Goal: Information Seeking & Learning: Find contact information

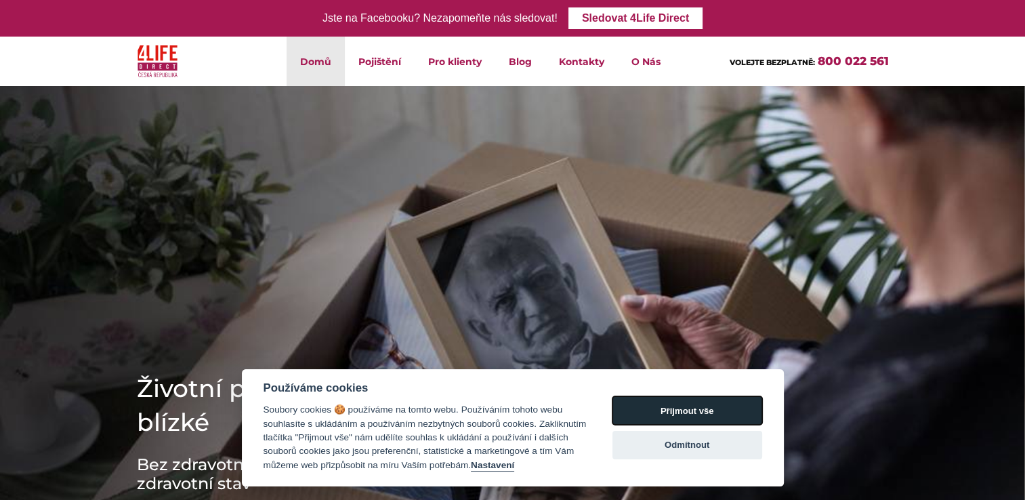
click at [672, 410] on button "Přijmout vše" at bounding box center [687, 410] width 150 height 28
checkbox input "true"
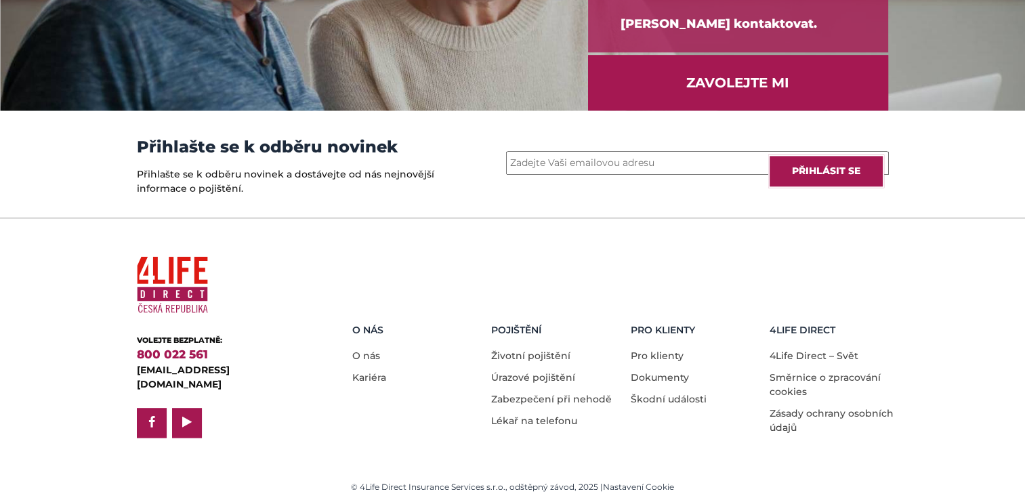
scroll to position [1894, 0]
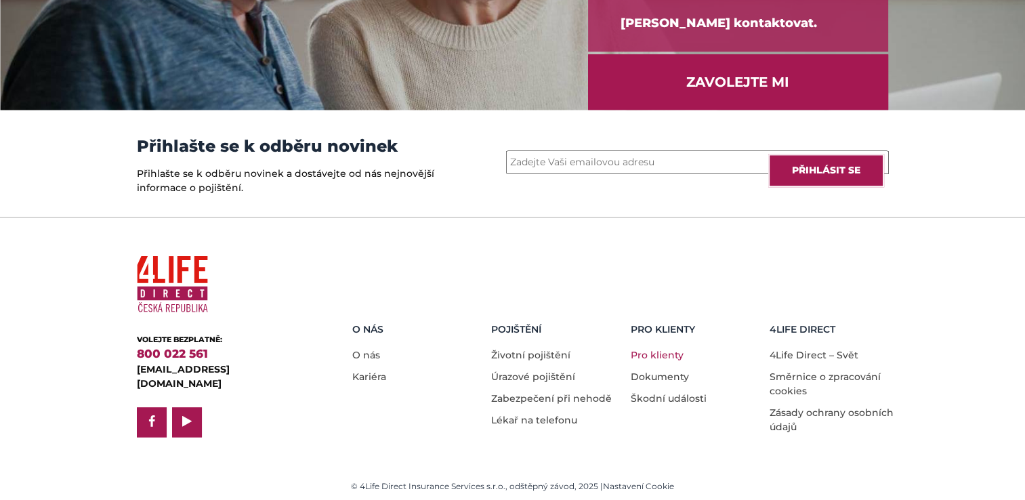
click at [642, 351] on link "Pro klienty" at bounding box center [657, 355] width 53 height 12
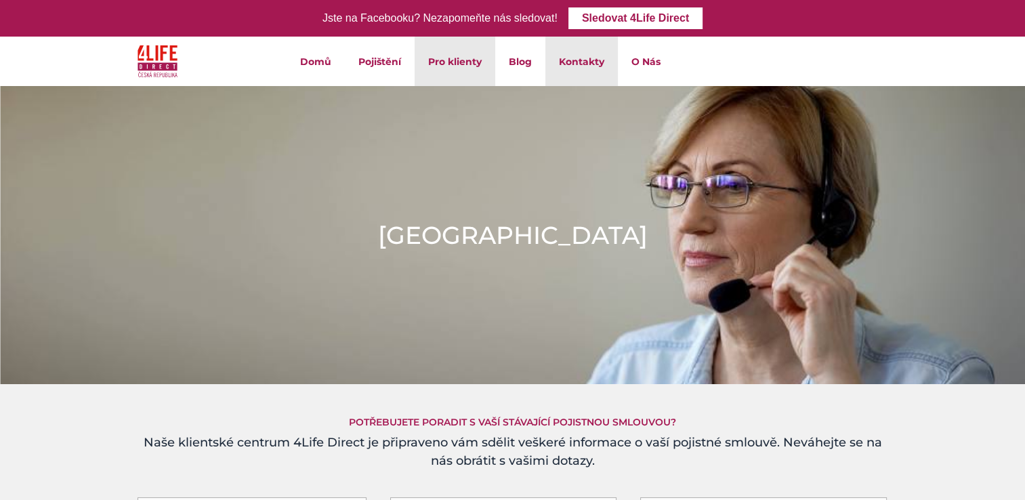
click at [583, 53] on link "Kontakty" at bounding box center [581, 61] width 72 height 49
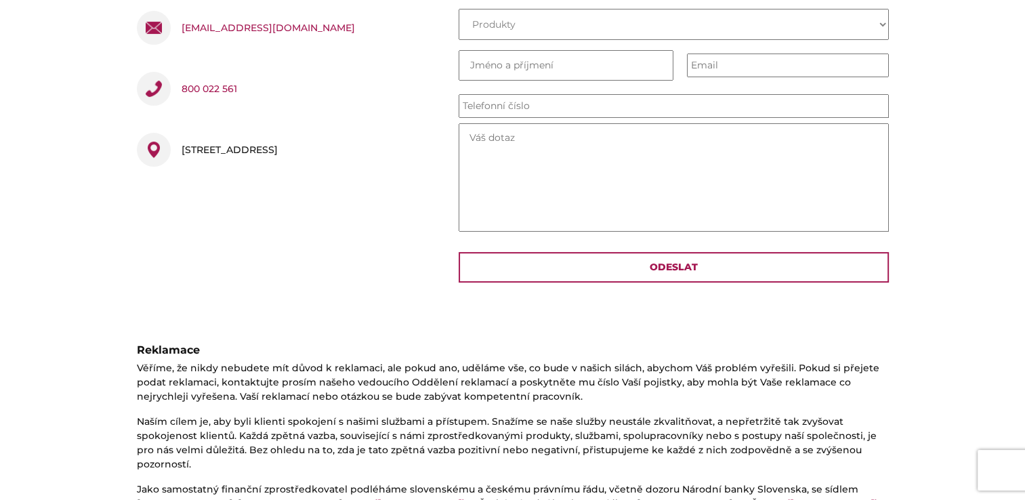
scroll to position [745, 0]
